Goal: Information Seeking & Learning: Learn about a topic

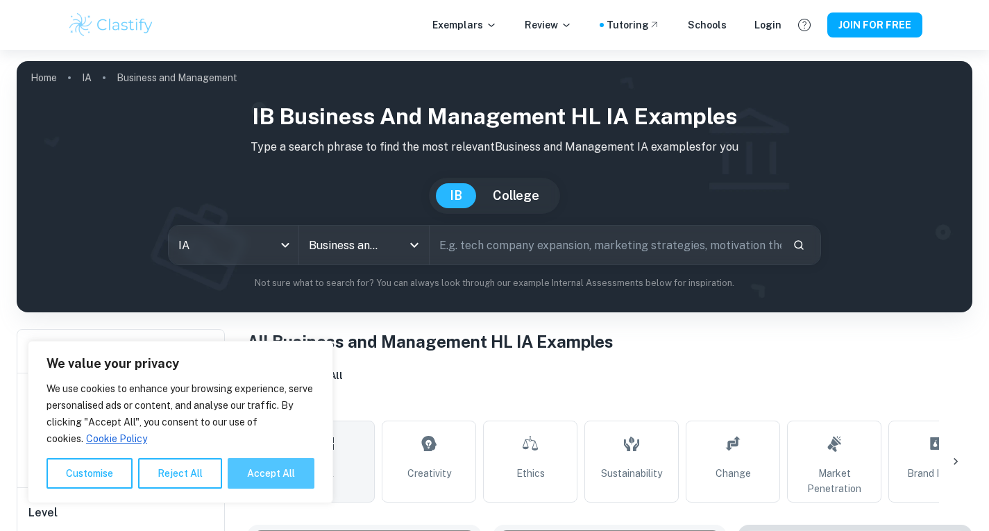
click at [276, 466] on button "Accept All" at bounding box center [271, 473] width 87 height 31
checkbox input "true"
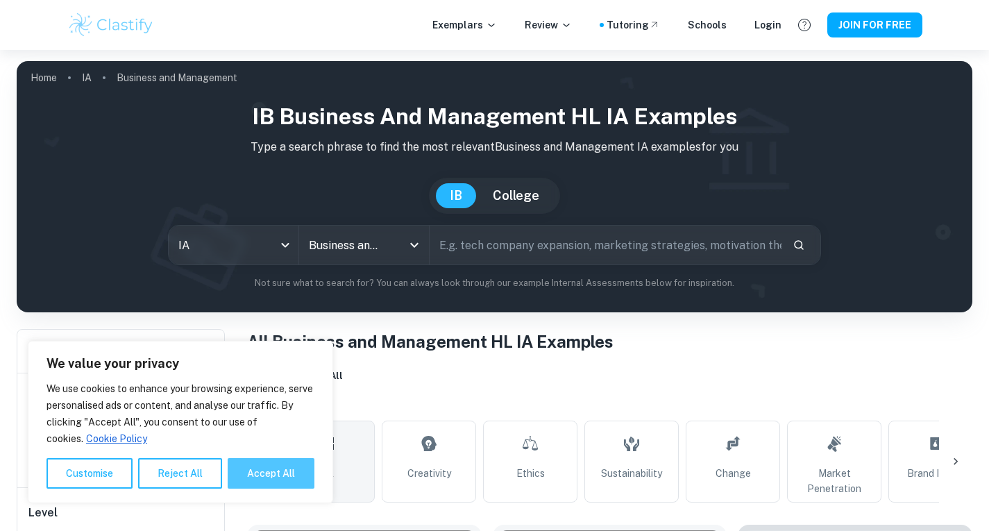
checkbox input "true"
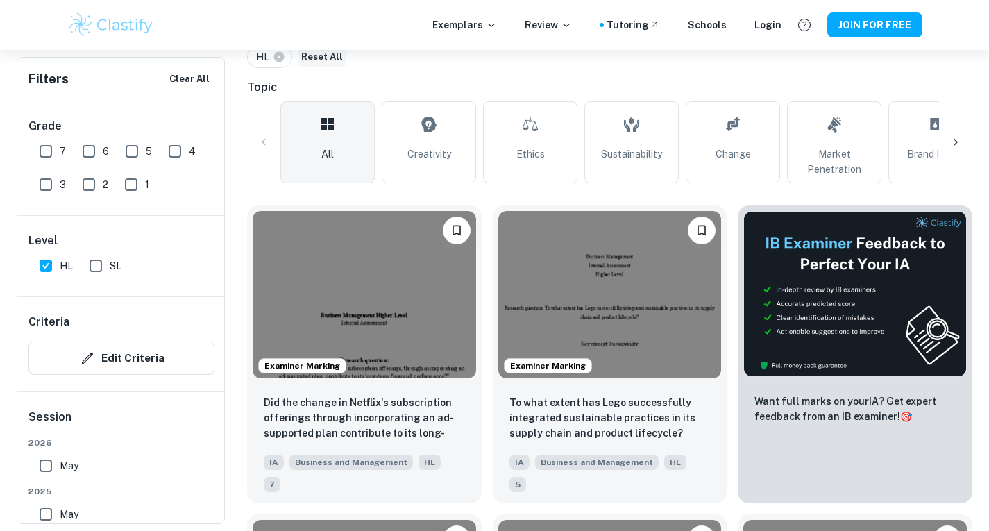
scroll to position [321, 0]
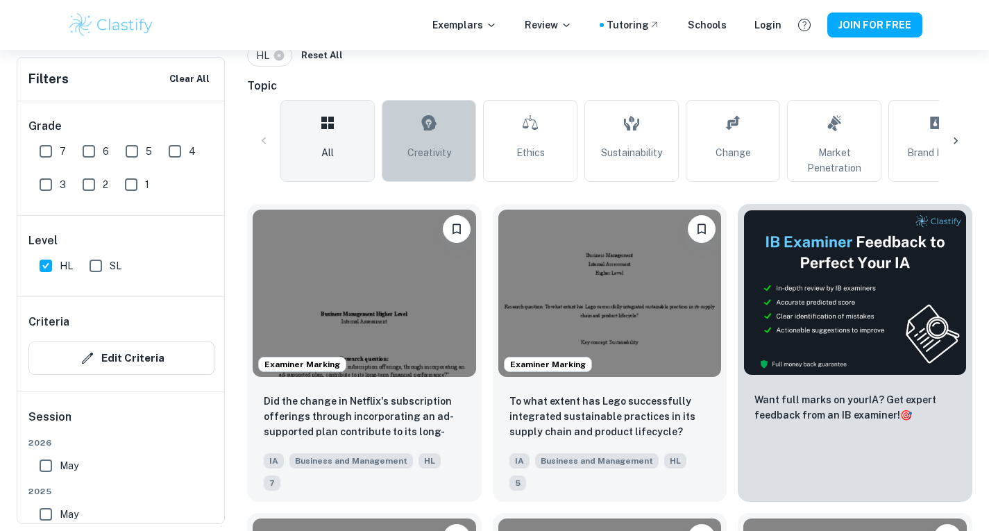
click at [415, 128] on link "Creativity" at bounding box center [429, 141] width 94 height 82
type input "Creativity"
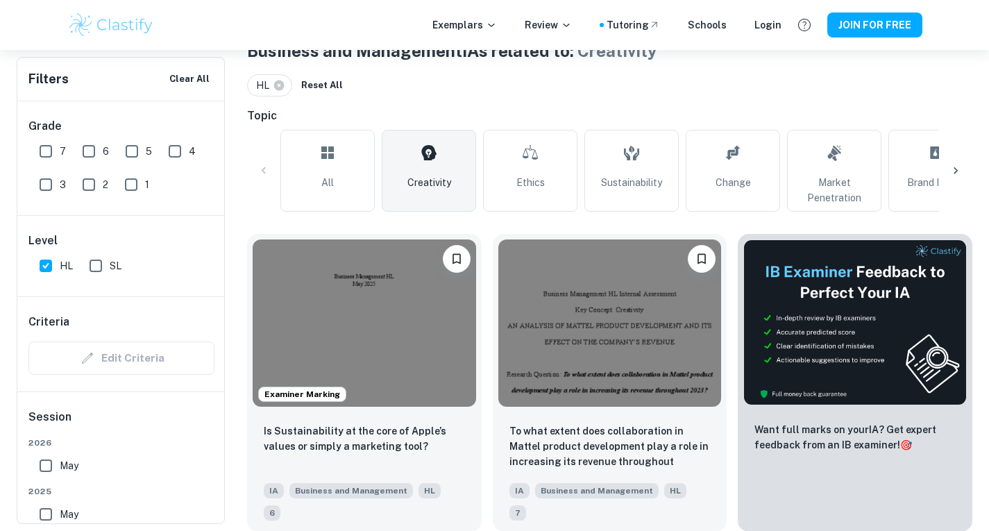
scroll to position [371, 0]
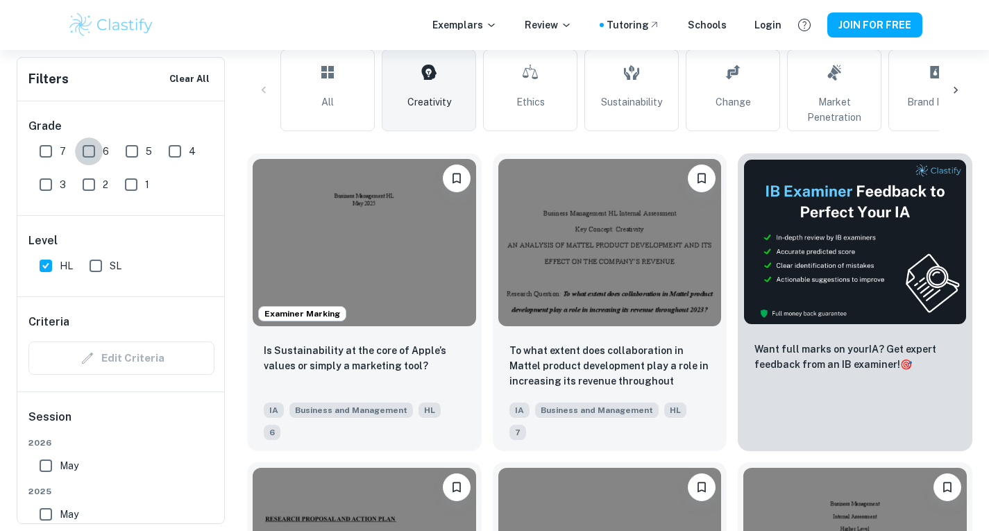
click at [92, 152] on input "6" at bounding box center [89, 151] width 28 height 28
checkbox input "true"
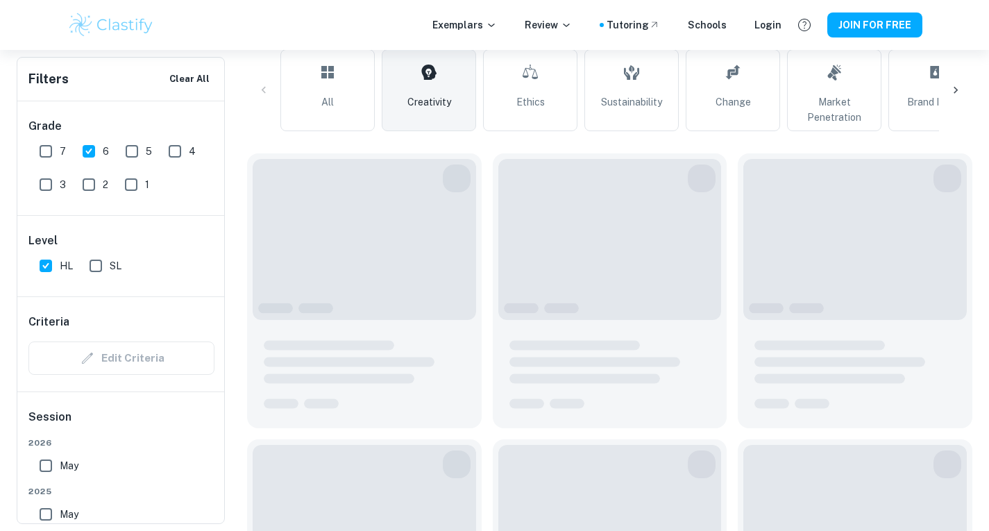
click at [42, 153] on input "7" at bounding box center [46, 151] width 28 height 28
checkbox input "true"
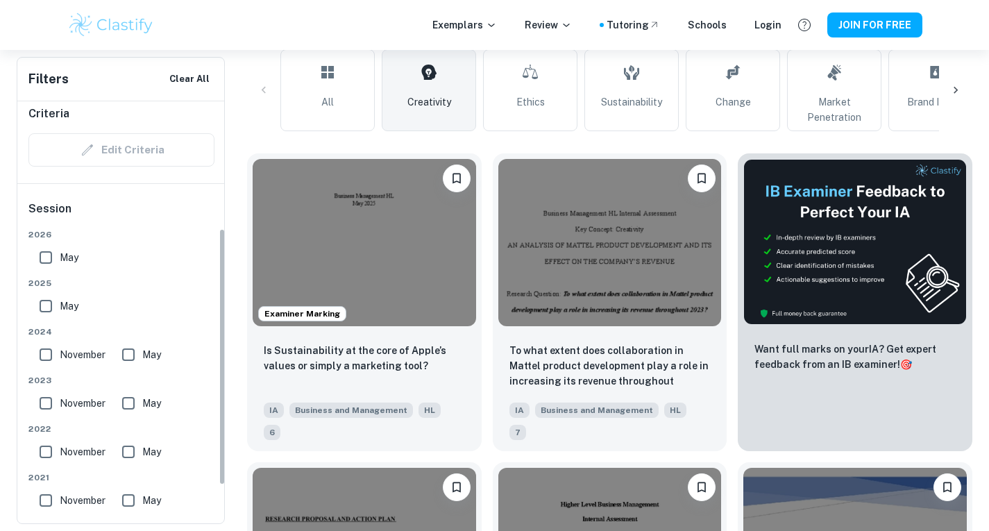
scroll to position [209, 0]
click at [51, 260] on input "May" at bounding box center [46, 257] width 28 height 28
checkbox input "true"
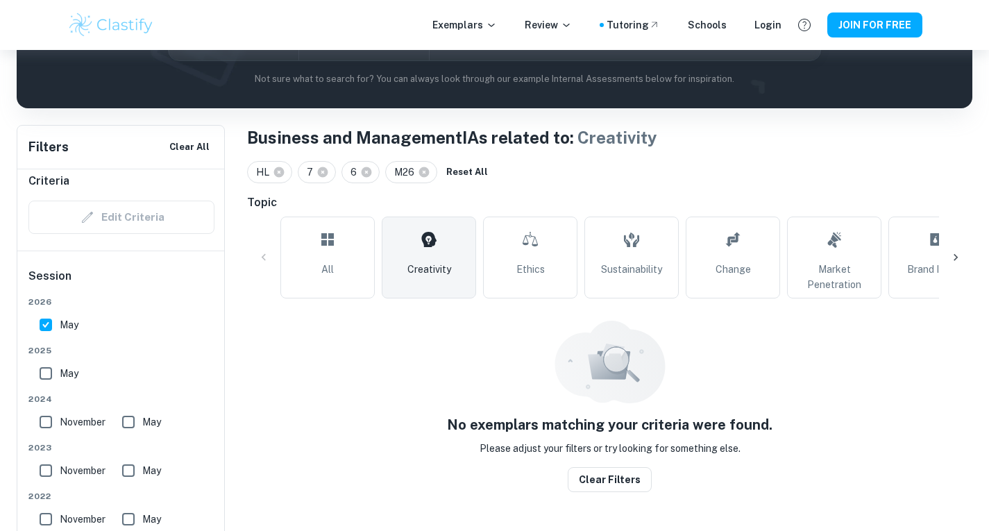
scroll to position [165, 0]
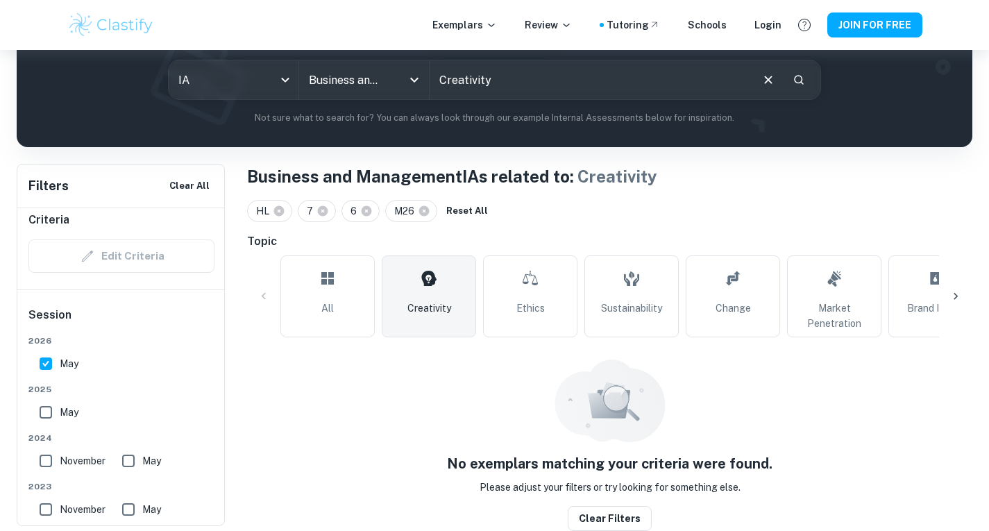
click at [52, 416] on input "May" at bounding box center [46, 412] width 28 height 28
checkbox input "true"
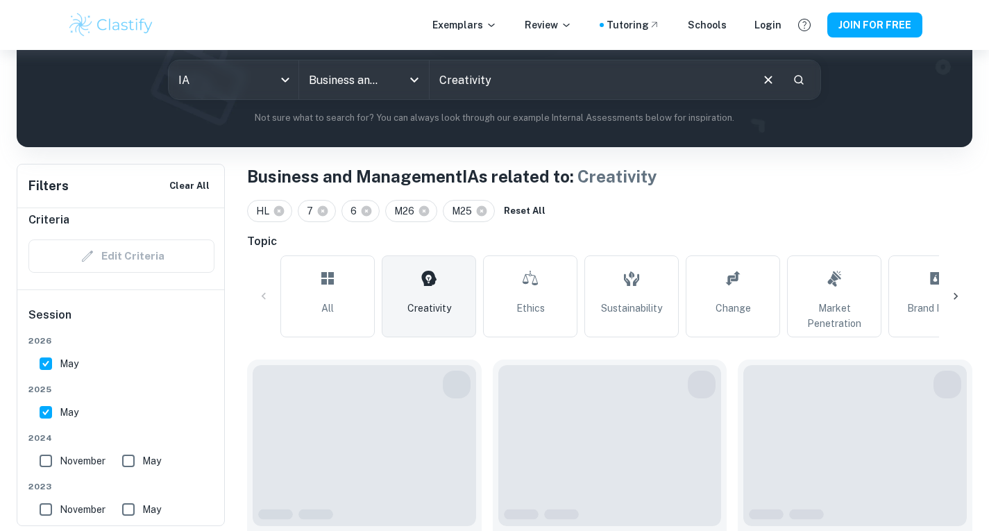
click at [52, 463] on input "November" at bounding box center [46, 461] width 28 height 28
checkbox input "true"
click at [138, 462] on input "May" at bounding box center [129, 461] width 28 height 28
checkbox input "true"
click at [133, 506] on input "May" at bounding box center [129, 509] width 28 height 28
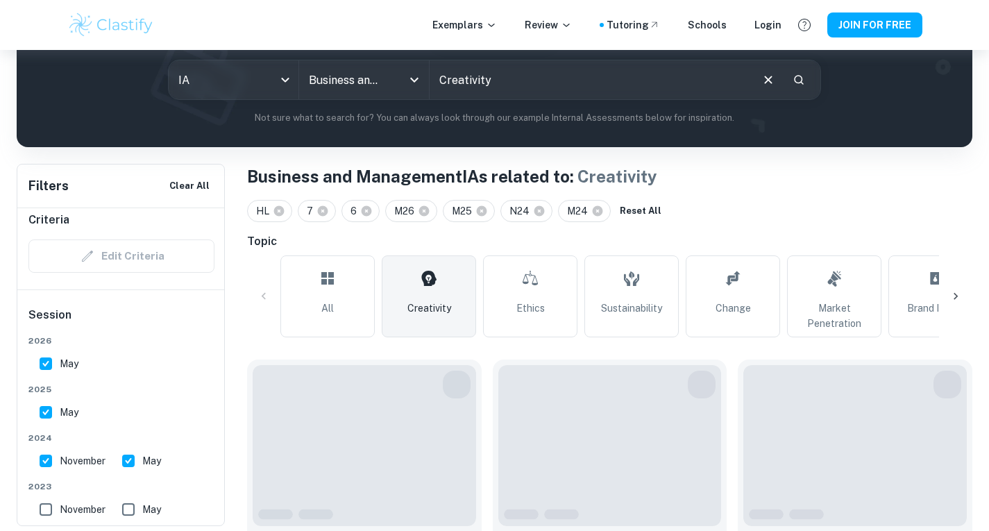
checkbox input "true"
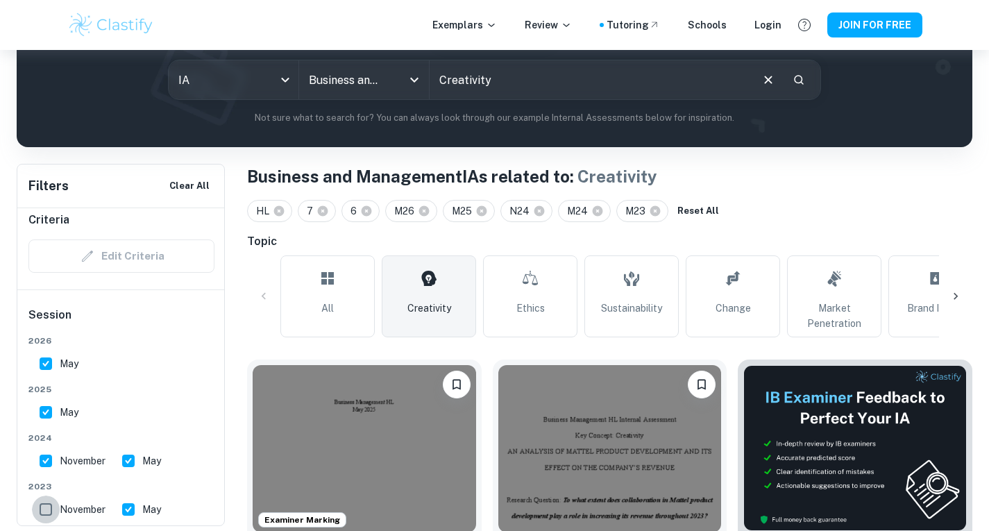
click at [49, 511] on input "November" at bounding box center [46, 509] width 28 height 28
checkbox input "true"
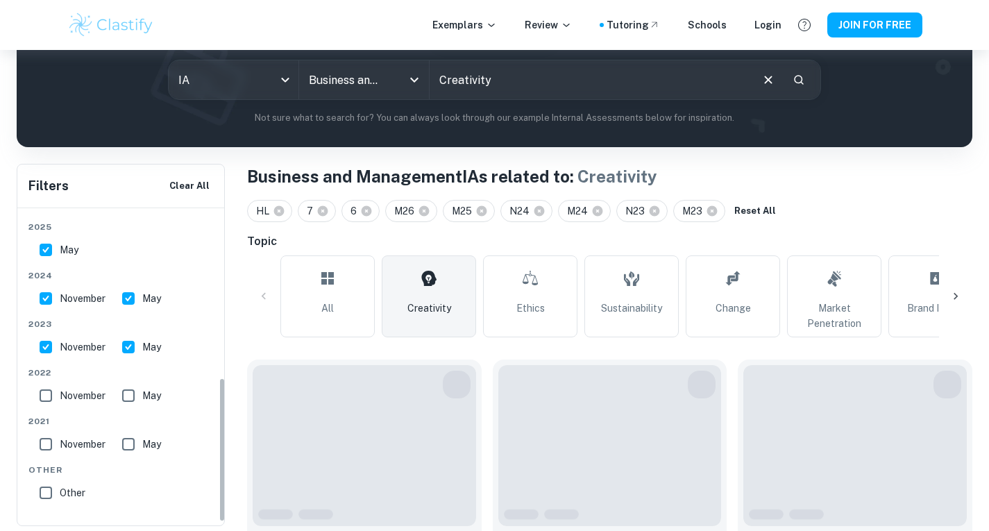
scroll to position [373, 0]
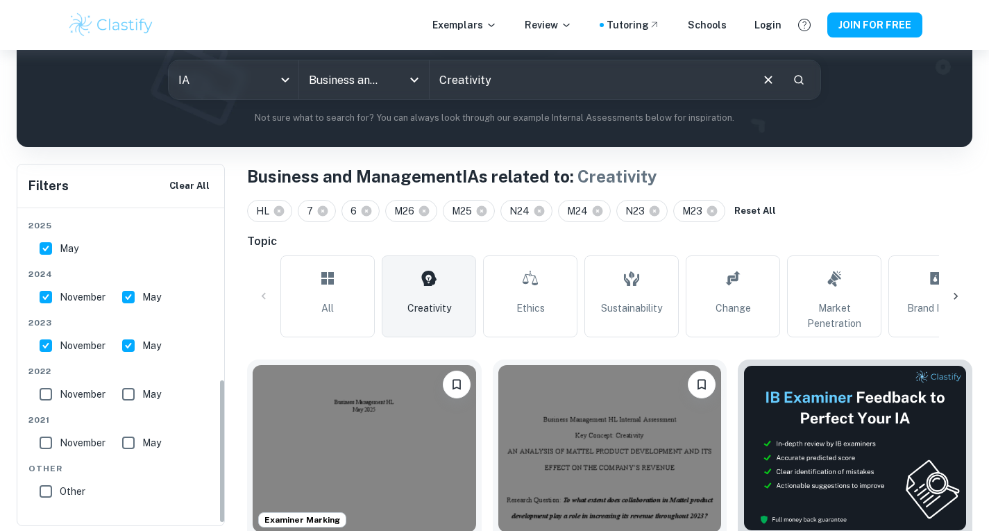
click at [135, 398] on input "May" at bounding box center [129, 394] width 28 height 28
checkbox input "true"
click at [44, 395] on input "November" at bounding box center [46, 394] width 28 height 28
checkbox input "true"
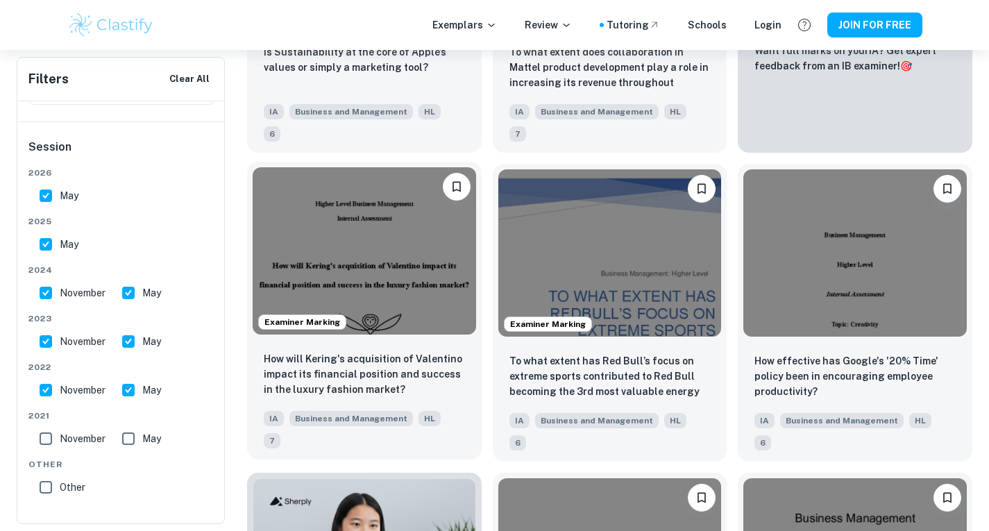
scroll to position [672, 0]
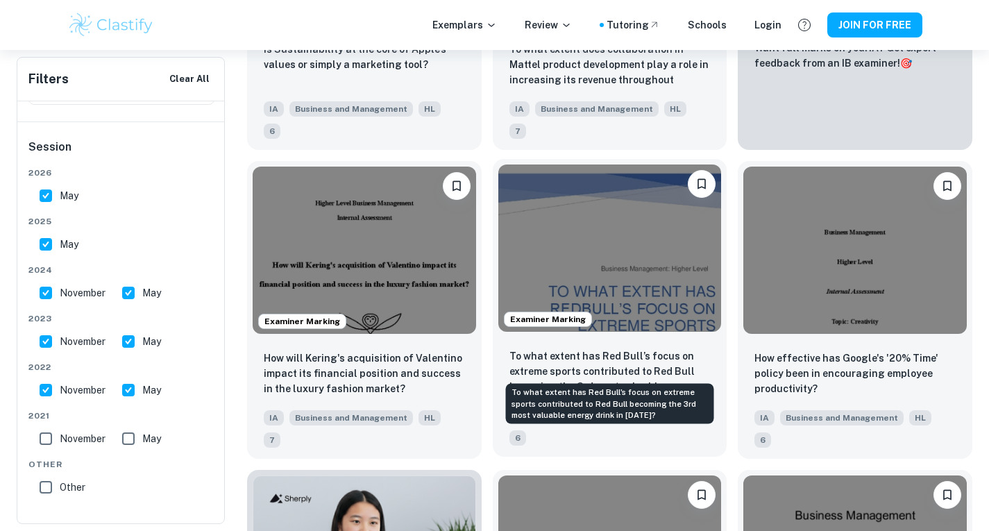
click at [576, 363] on p "To what extent has Red Bull’s focus on extreme sports contributed to Red Bull b…" at bounding box center [609, 371] width 201 height 47
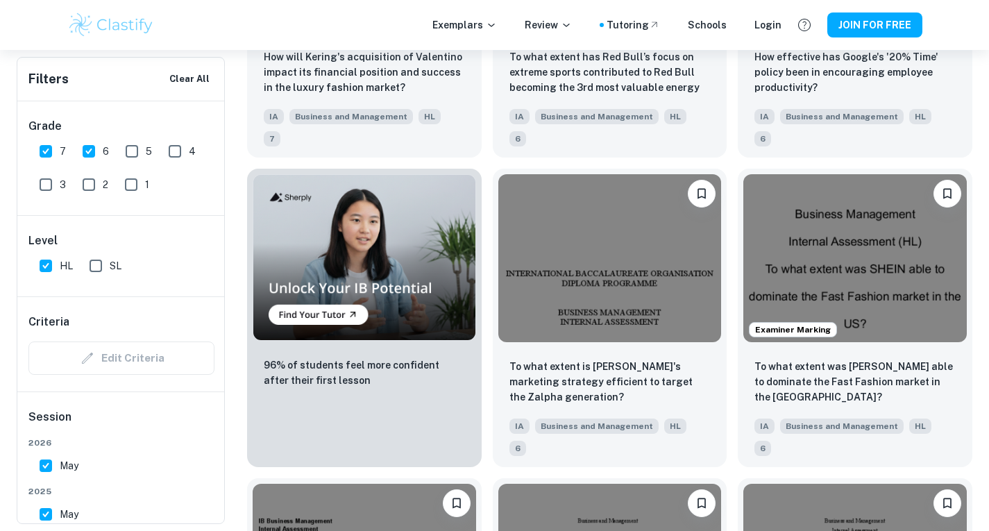
scroll to position [975, 0]
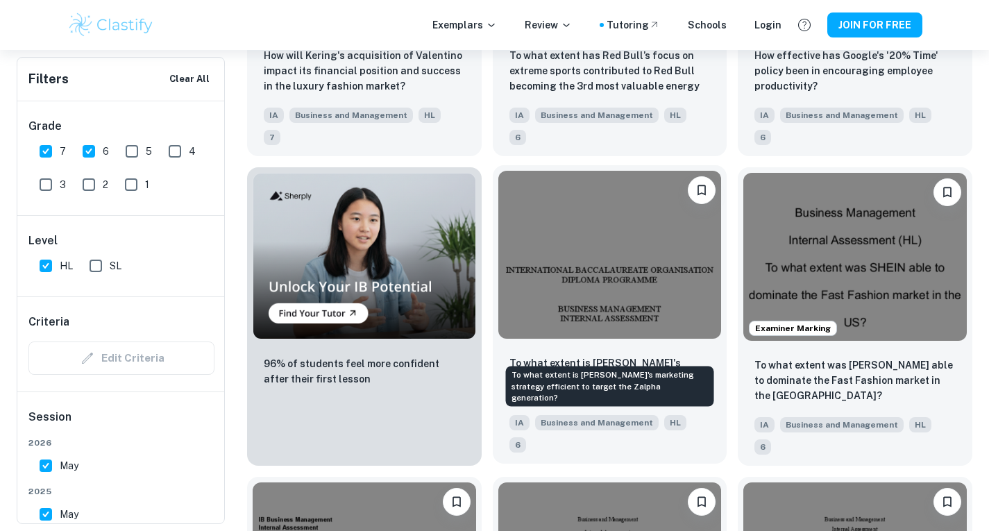
click at [591, 355] on p "To what extent is Claire's marketing strategy efficient to target the Zalpha ge…" at bounding box center [609, 378] width 201 height 46
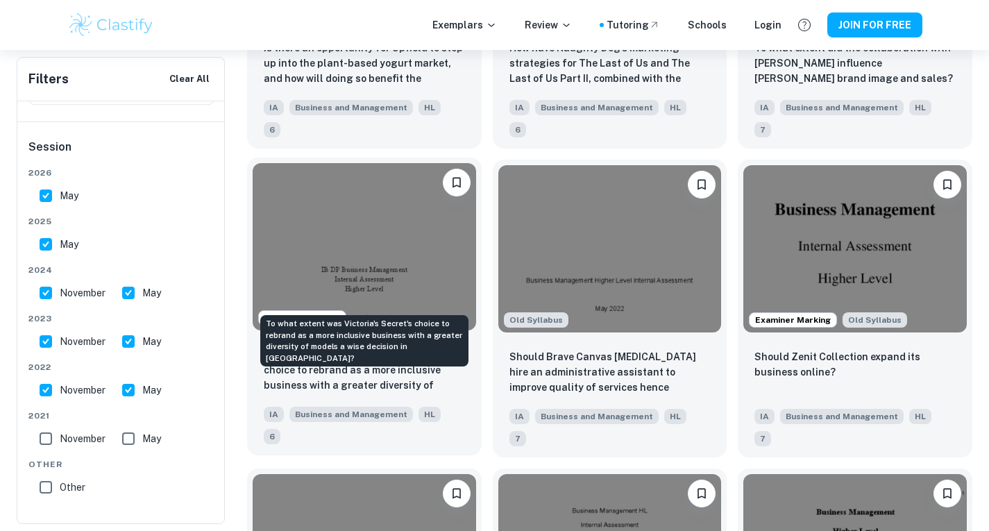
scroll to position [1616, 0]
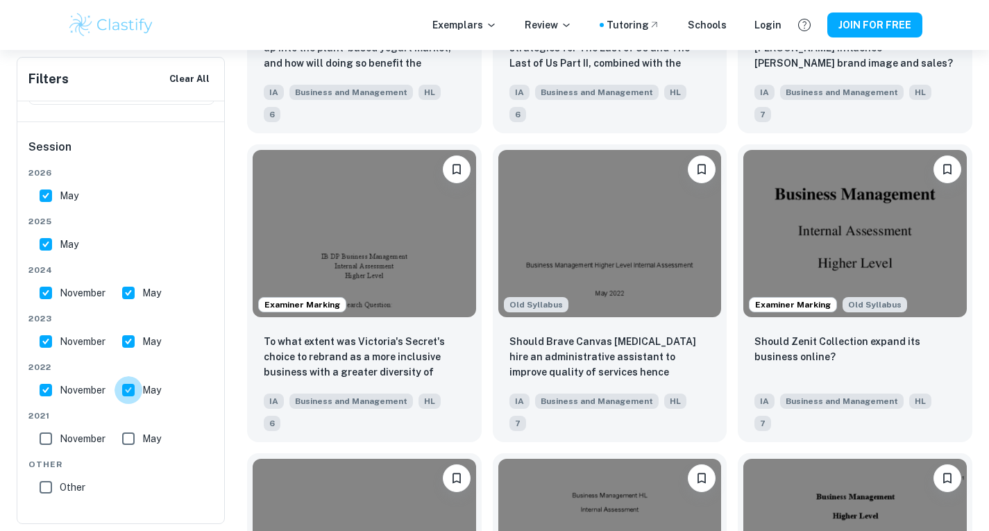
click at [137, 390] on input "May" at bounding box center [129, 390] width 28 height 28
checkbox input "false"
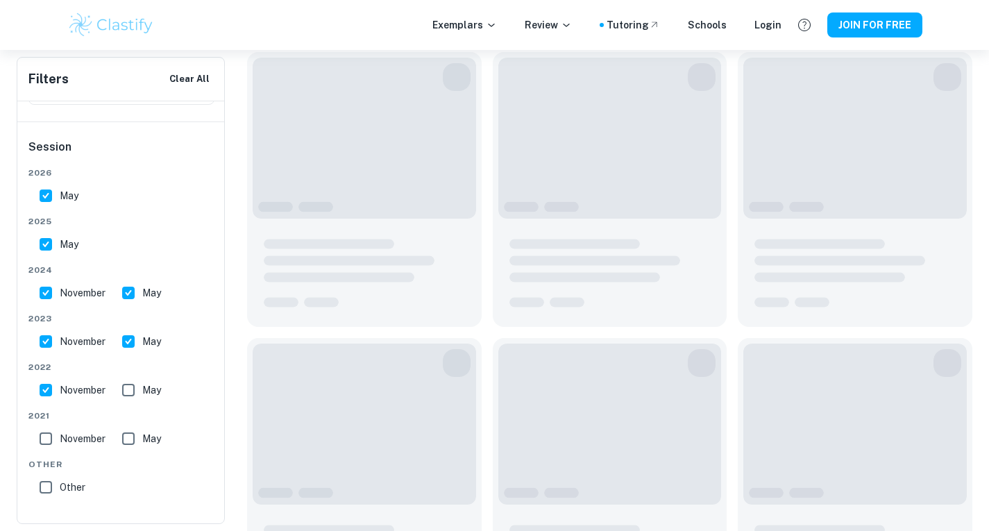
click at [40, 389] on input "November" at bounding box center [46, 390] width 28 height 28
checkbox input "false"
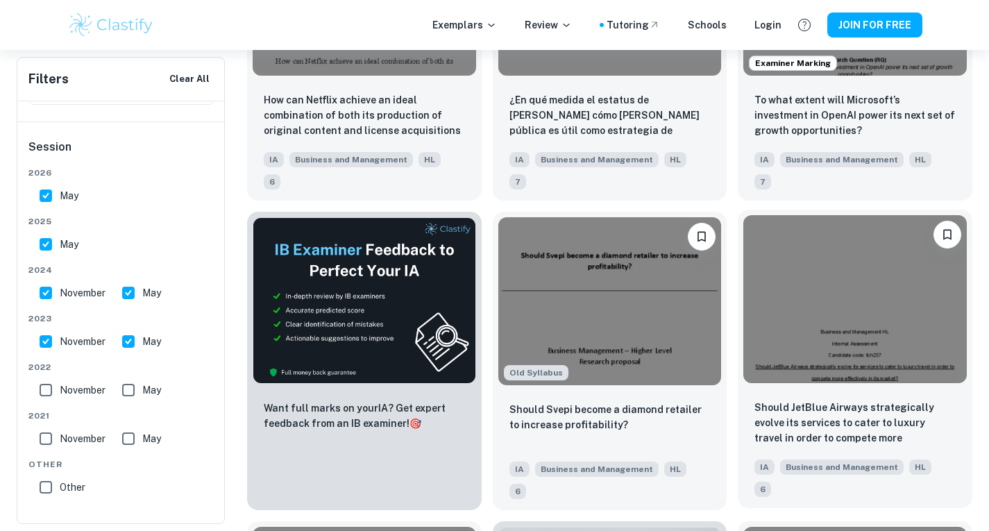
scroll to position [2167, 0]
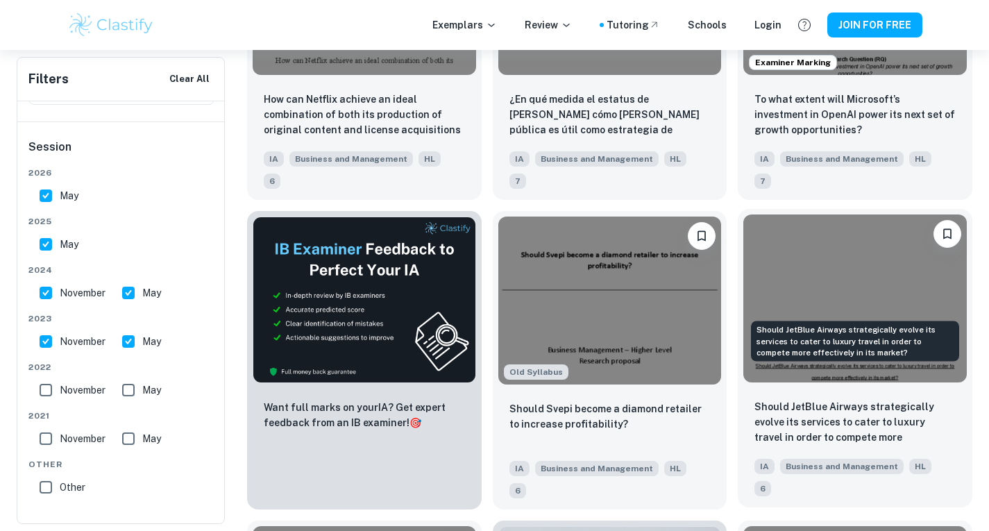
click at [785, 399] on p "Should JetBlue Airways strategically evolve its services to cater to luxury tra…" at bounding box center [854, 422] width 201 height 47
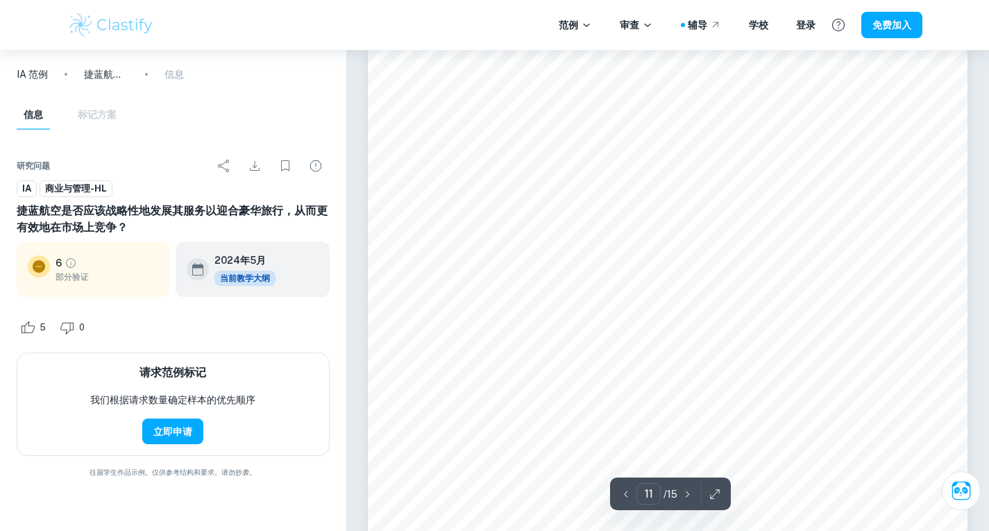
scroll to position [8247, 0]
type input "10"
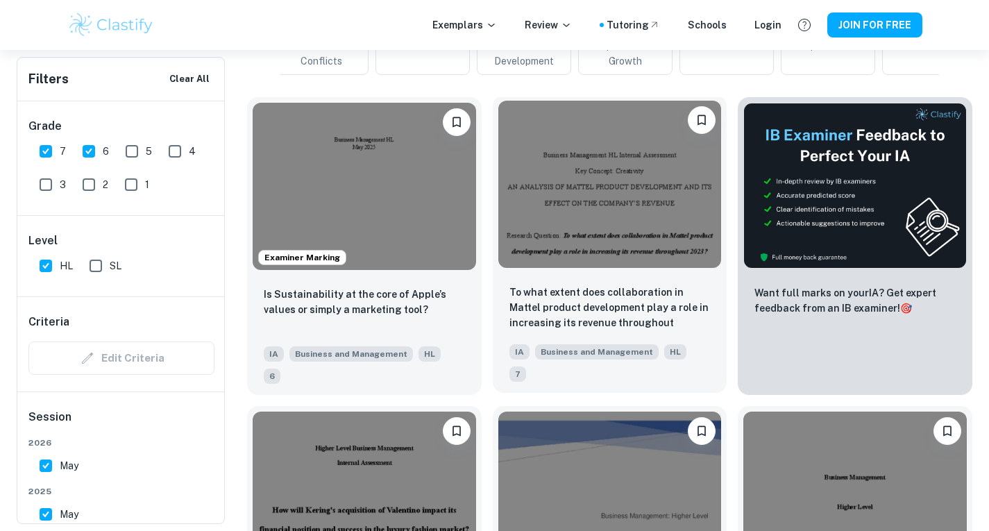
scroll to position [429, 0]
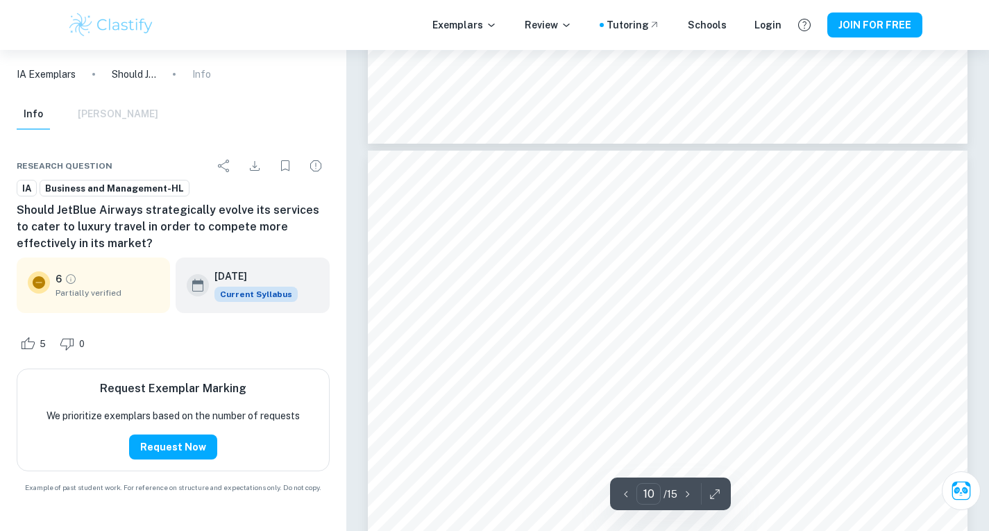
scroll to position [7248, 0]
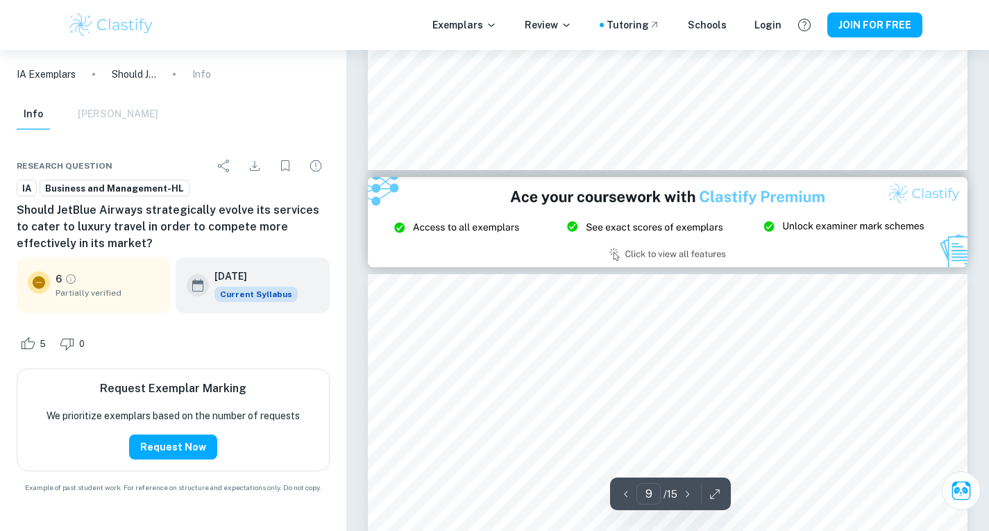
type input "8"
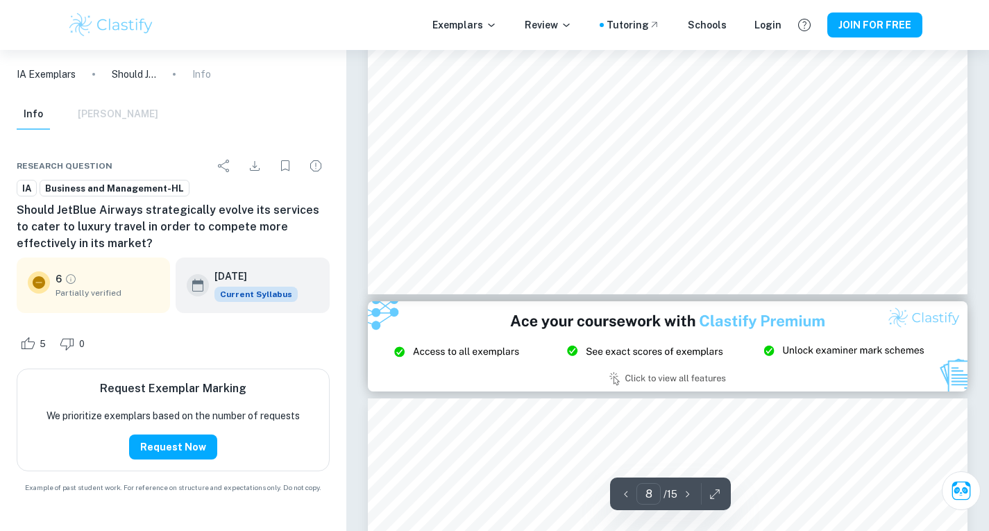
scroll to position [6218, 0]
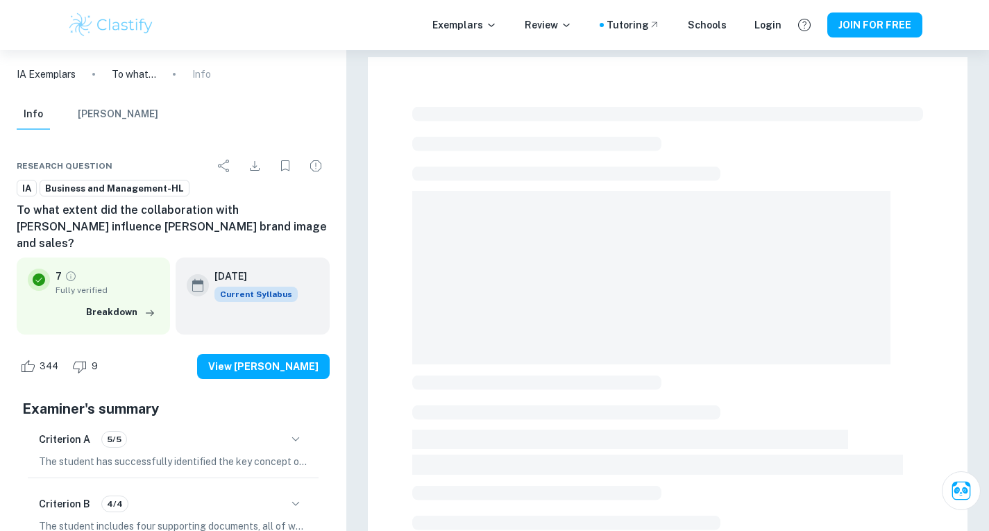
checkbox input "true"
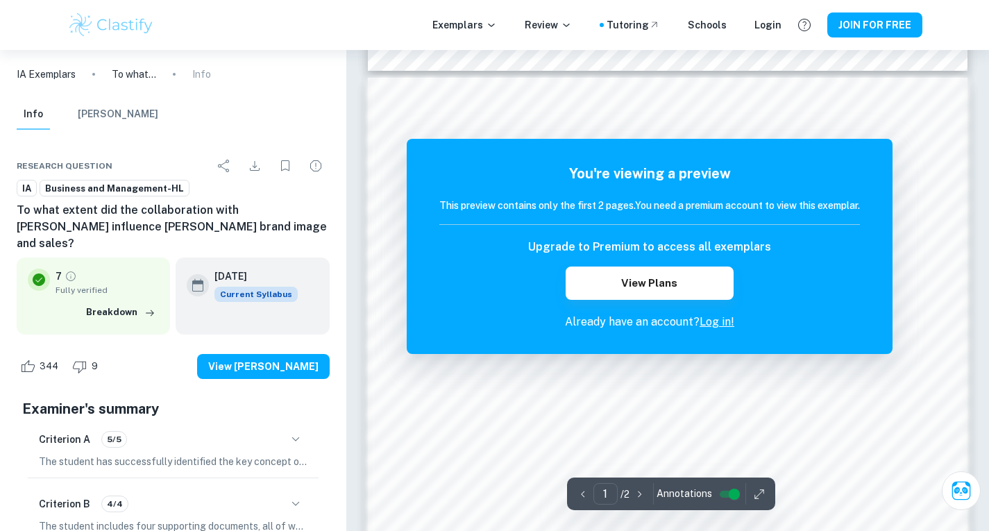
scroll to position [1092, 0]
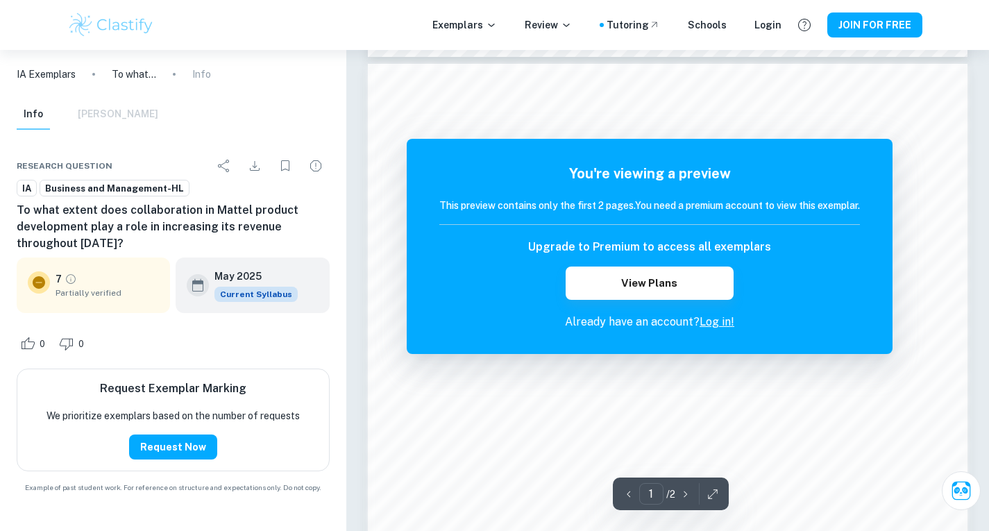
scroll to position [811, 0]
